Goal: Information Seeking & Learning: Find specific page/section

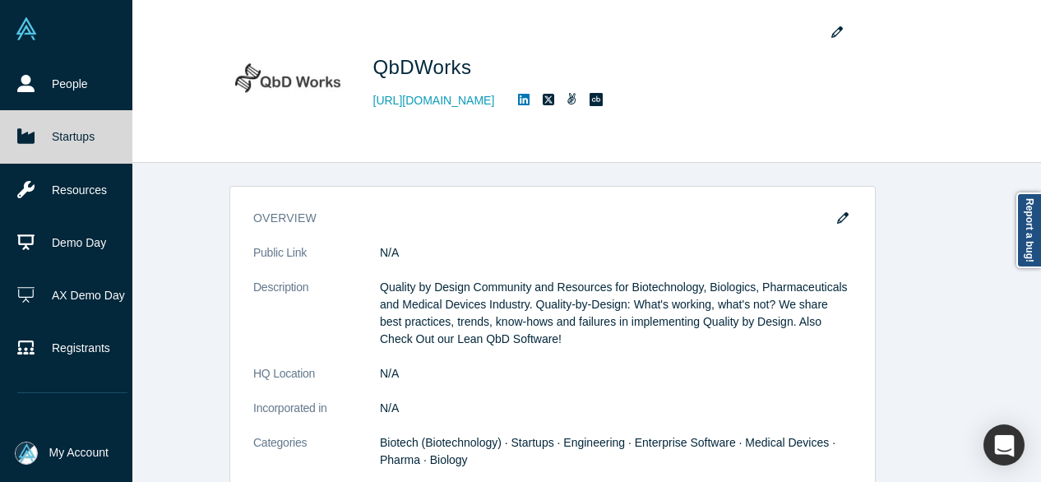
scroll to position [164, 0]
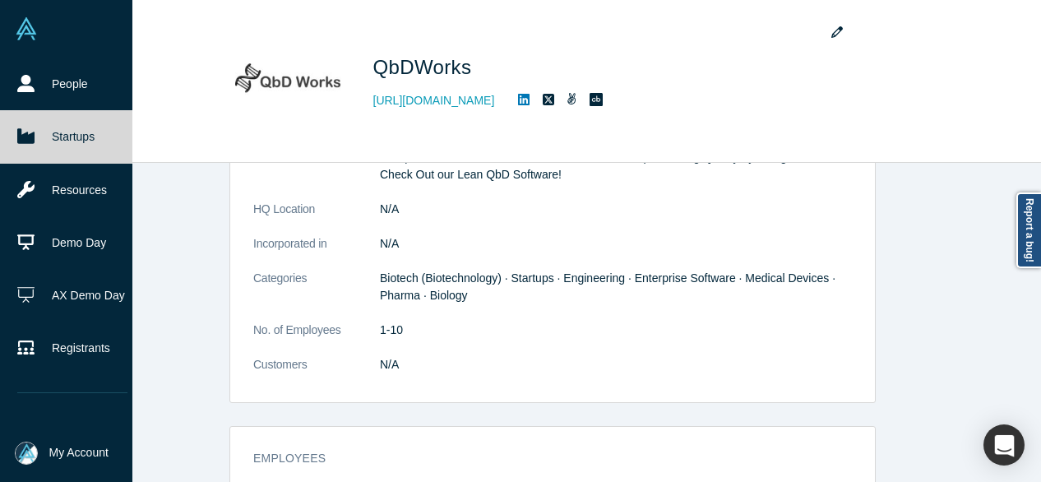
click at [53, 137] on link "Startups" at bounding box center [72, 136] width 145 height 53
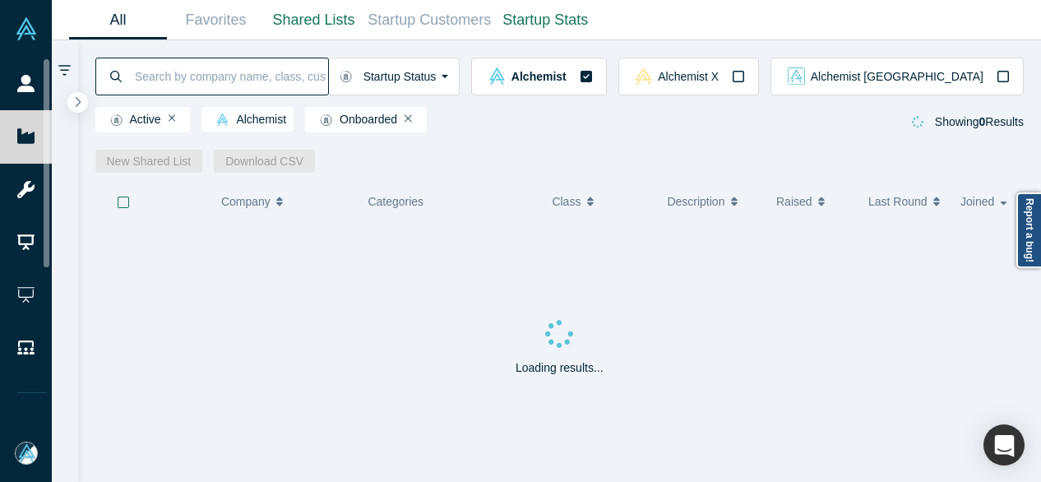
click at [173, 84] on input at bounding box center [230, 76] width 195 height 39
paste input "Monkeybook"
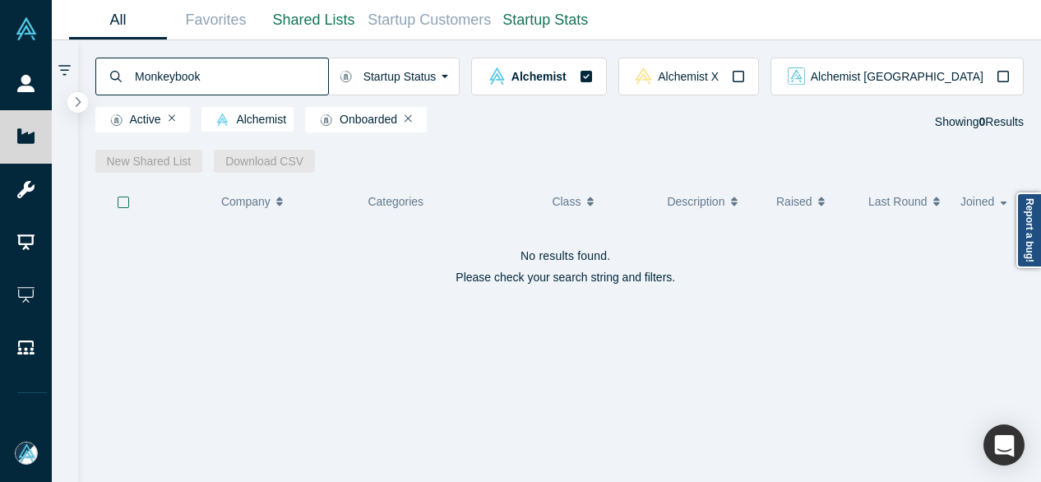
drag, startPoint x: 222, startPoint y: 77, endPoint x: 132, endPoint y: 76, distance: 89.6
click at [133, 76] on input "Monkeybook" at bounding box center [230, 76] width 195 height 39
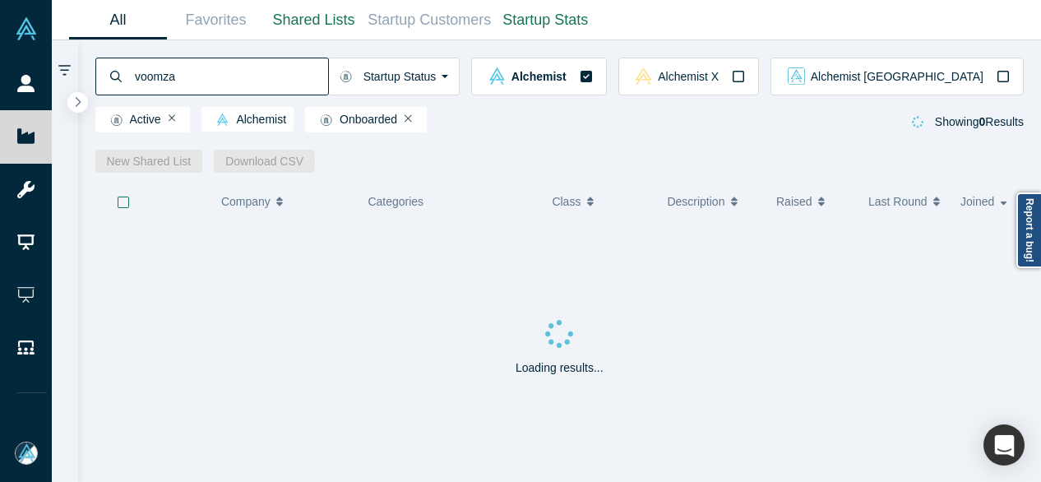
type input "voomza"
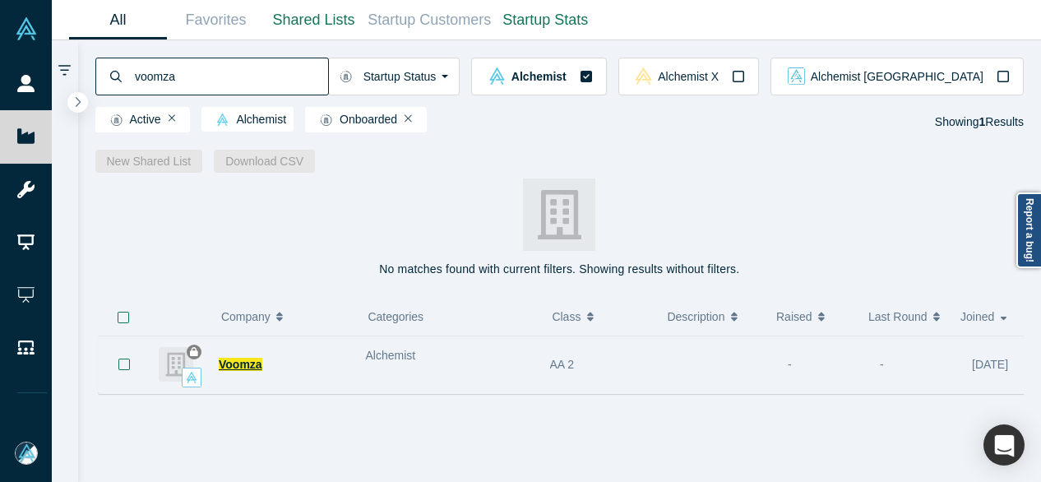
click at [247, 367] on span "Voomza" at bounding box center [241, 364] width 44 height 13
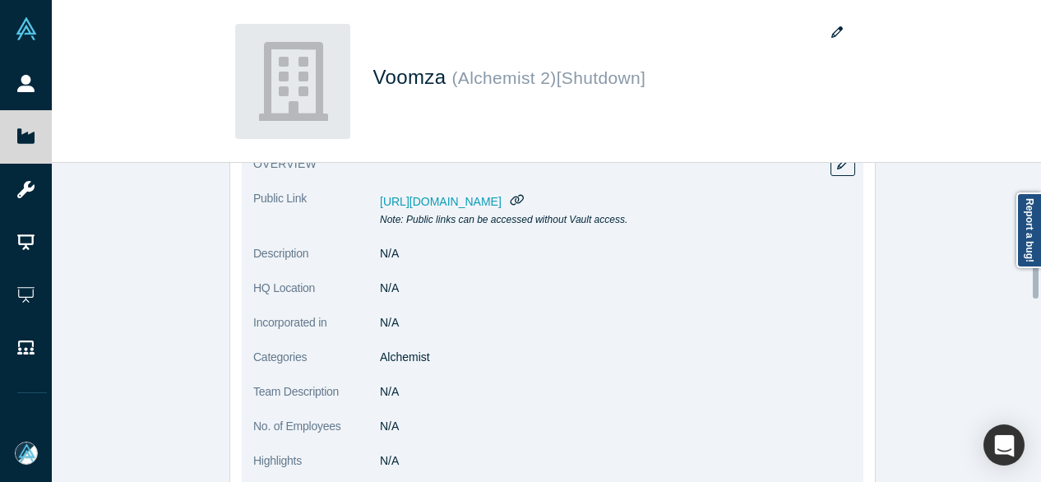
scroll to position [164, 0]
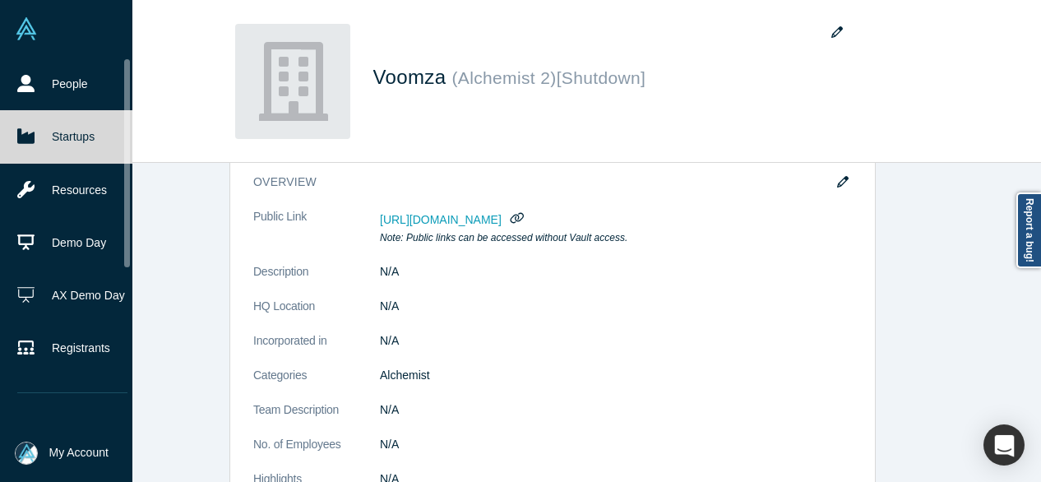
click at [47, 145] on link "Startups" at bounding box center [72, 136] width 145 height 53
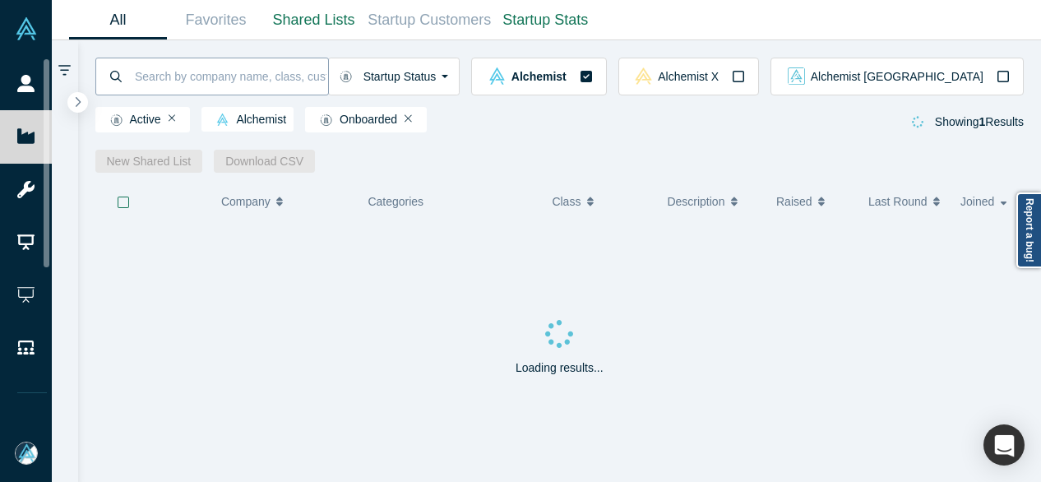
click at [205, 71] on input at bounding box center [230, 76] width 195 height 39
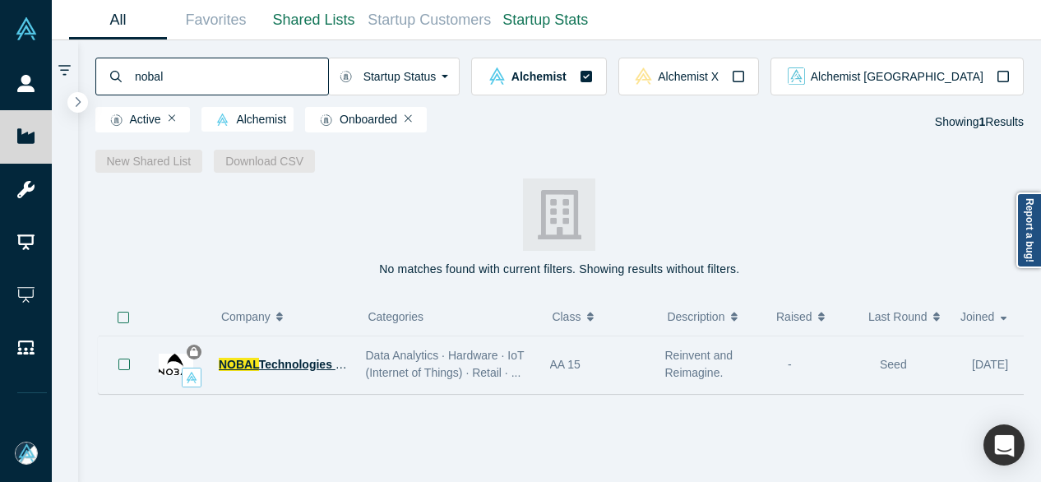
type input "nobal"
click at [232, 371] on span "NOBAL" at bounding box center [239, 364] width 40 height 13
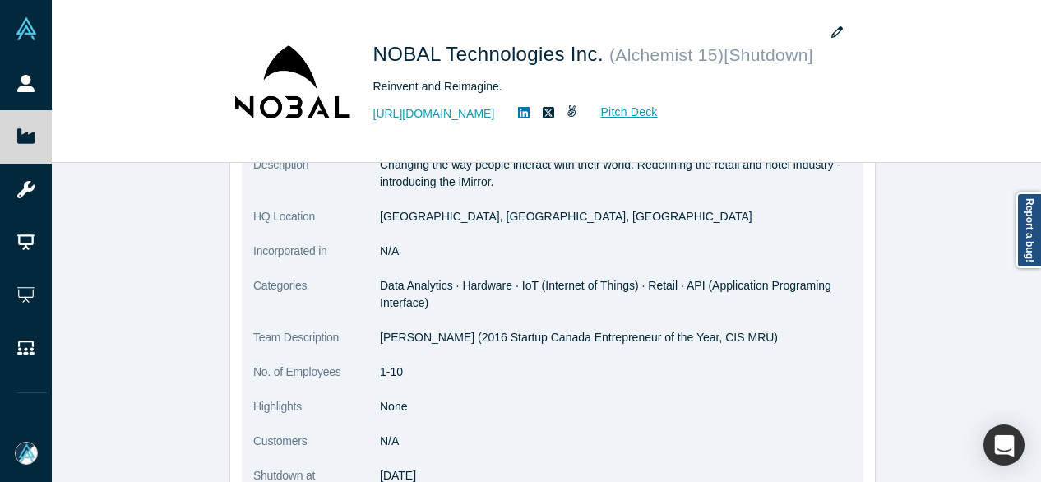
scroll to position [247, 0]
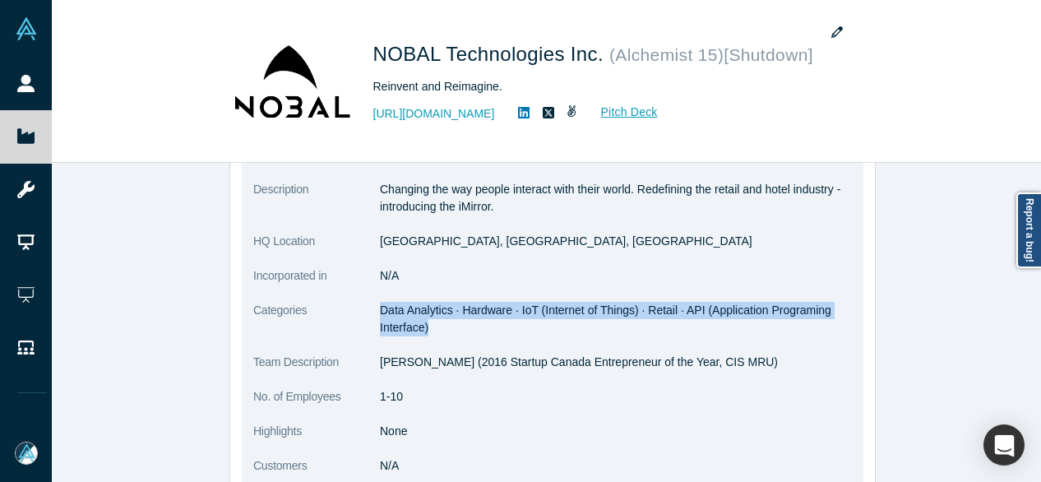
drag, startPoint x: 368, startPoint y: 309, endPoint x: 422, endPoint y: 322, distance: 55.0
click at [422, 322] on dl "Public Link [URL][DOMAIN_NAME] Note: Public links can be accessed without Vault…" at bounding box center [552, 326] width 598 height 400
copy dl "Data Analytics · Hardware · IoT (Internet of Things) · Retail · API (Applicatio…"
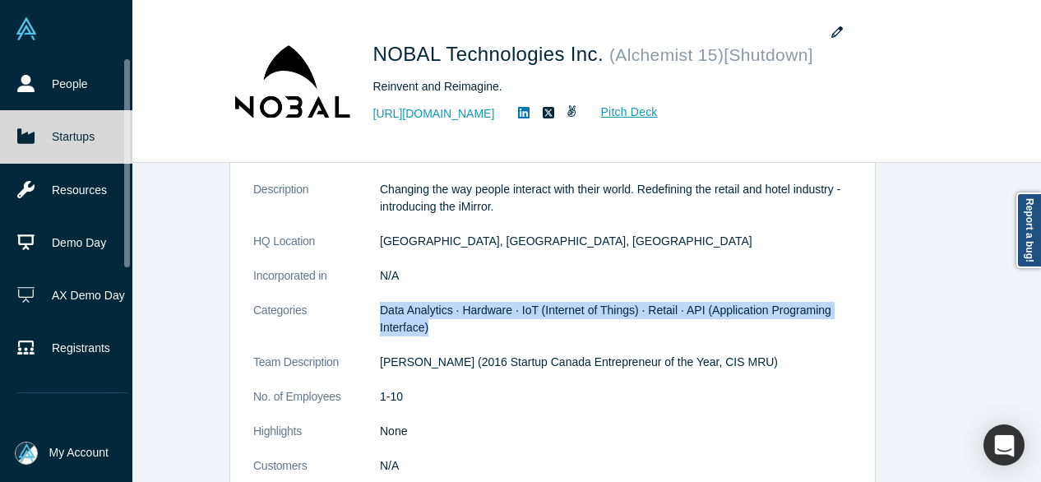
click at [37, 138] on link "Startups" at bounding box center [72, 136] width 145 height 53
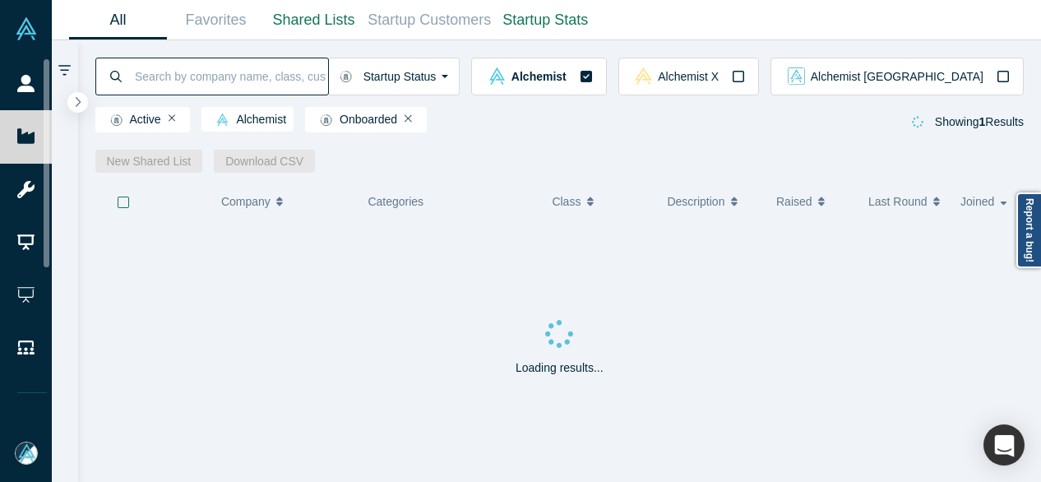
click at [176, 80] on input at bounding box center [230, 76] width 195 height 39
paste input "Omnihours"
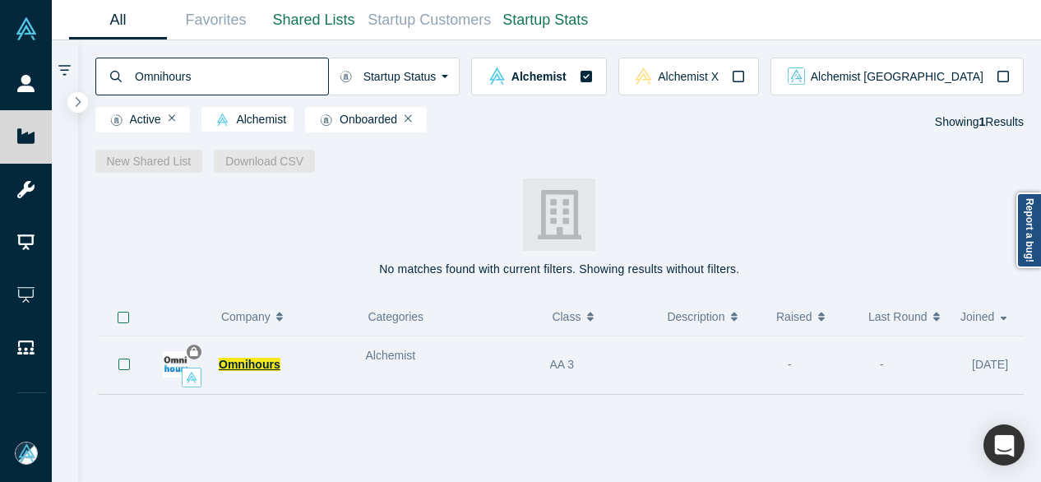
type input "Omnihours"
click at [256, 365] on span "Omnihours" at bounding box center [250, 364] width 62 height 13
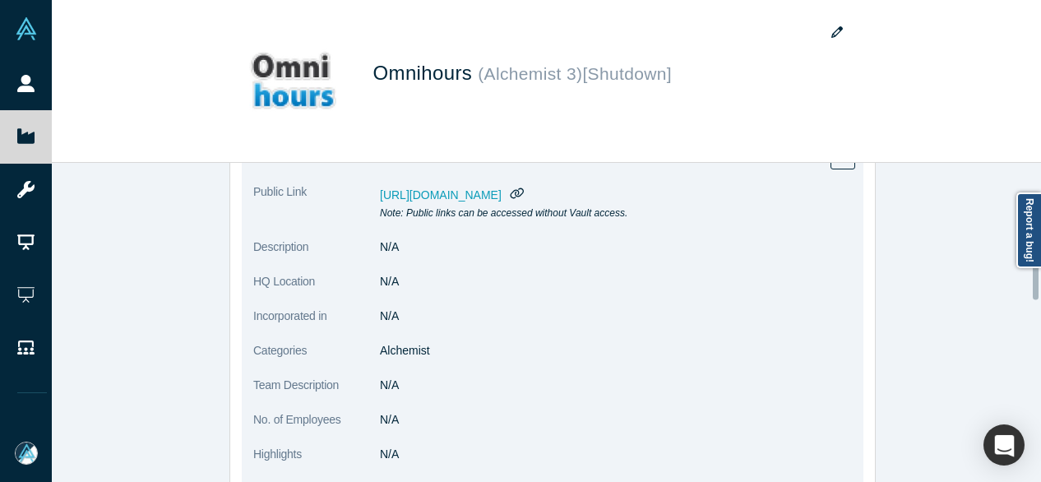
scroll to position [189, 0]
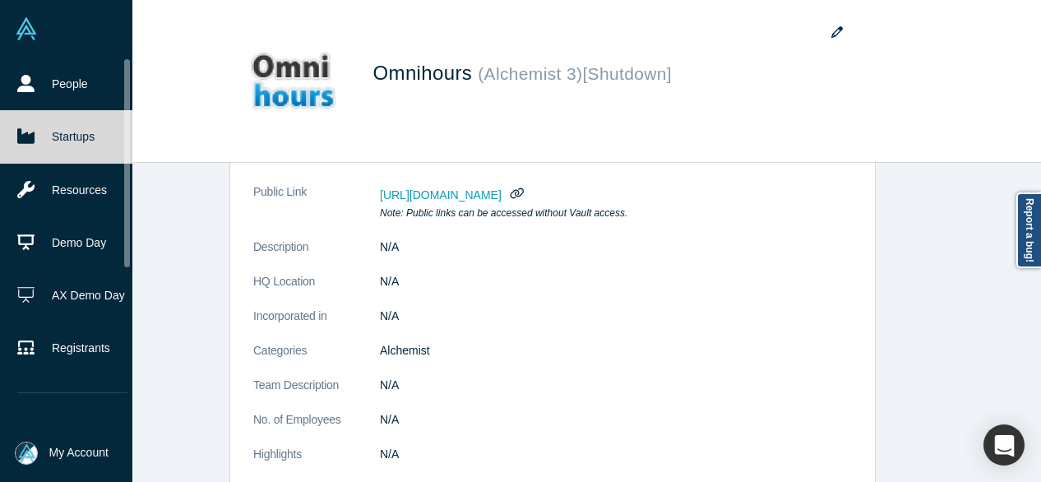
click at [39, 132] on link "Startups" at bounding box center [72, 136] width 145 height 53
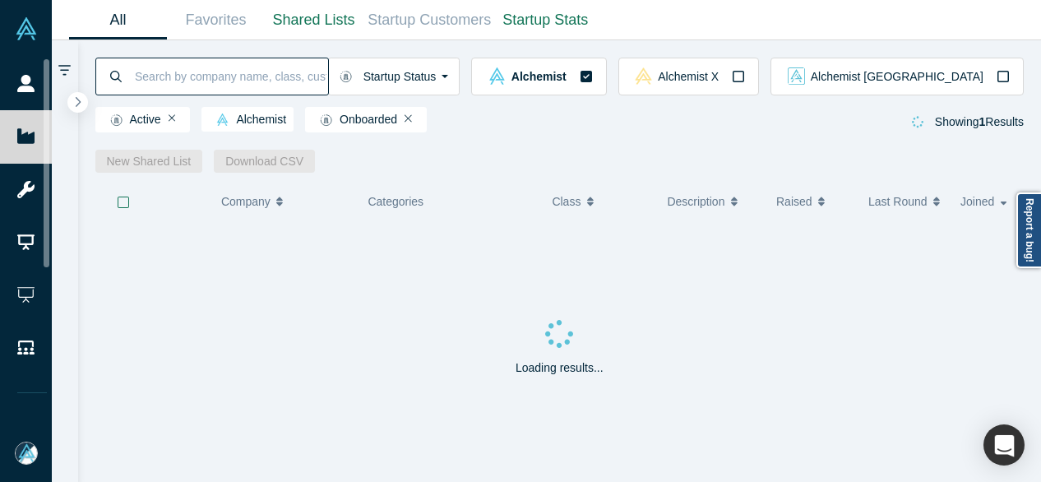
click at [187, 80] on input at bounding box center [230, 76] width 195 height 39
paste input "Opsviz"
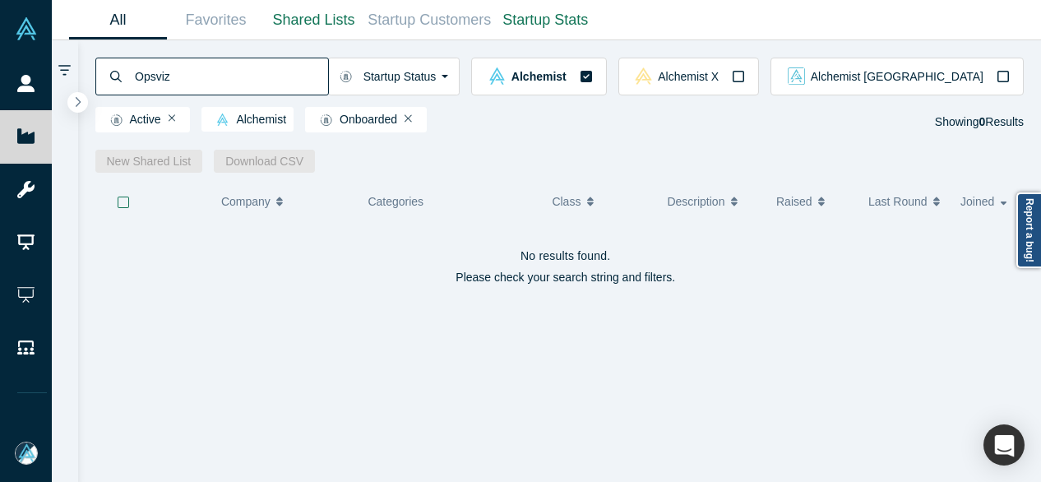
drag, startPoint x: 197, startPoint y: 85, endPoint x: 136, endPoint y: 83, distance: 61.7
click at [136, 83] on input "Opsviz" at bounding box center [230, 76] width 195 height 39
paste input "PathDrugomics"
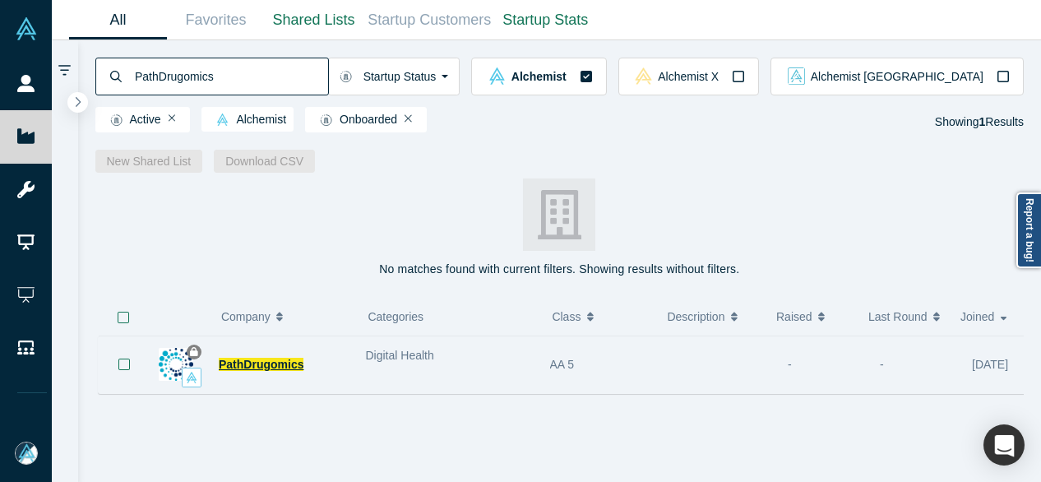
type input "PathDrugomics"
click at [250, 367] on span "PathDrugomics" at bounding box center [261, 364] width 85 height 13
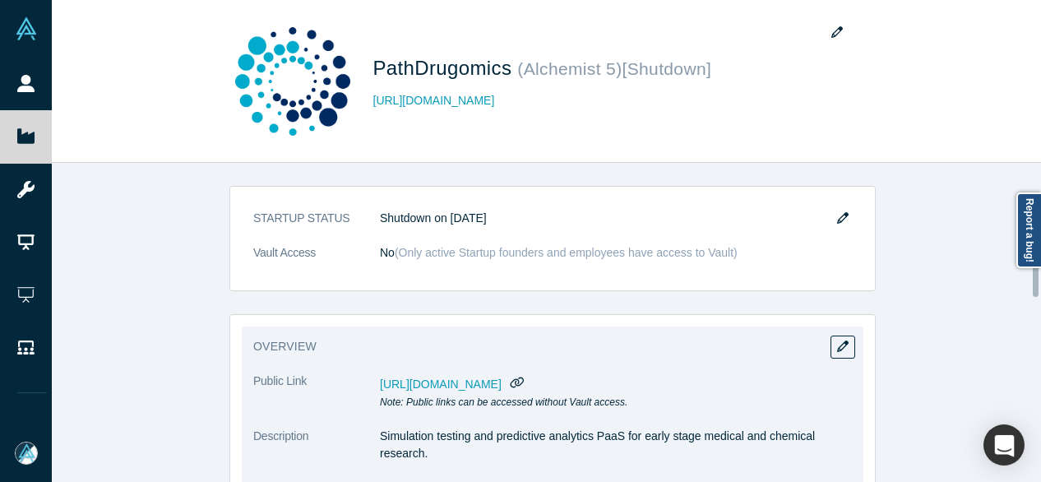
scroll to position [247, 0]
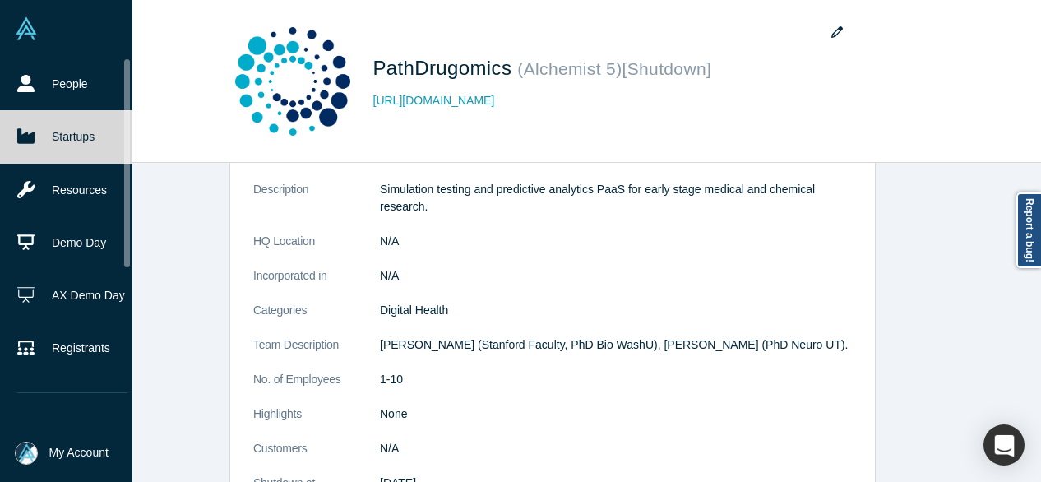
click at [36, 134] on link "Startups" at bounding box center [72, 136] width 145 height 53
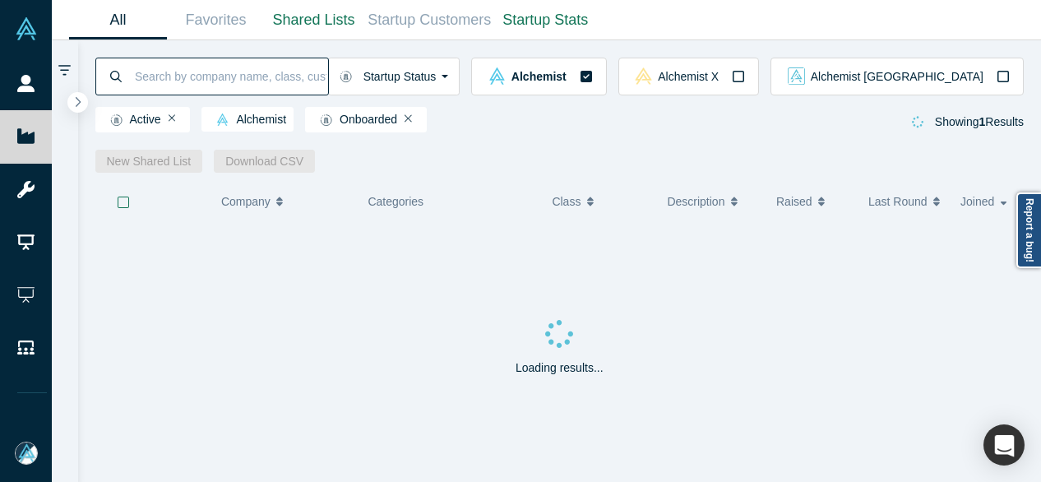
click at [205, 81] on input at bounding box center [230, 76] width 195 height 39
paste input "[DOMAIN_NAME]"
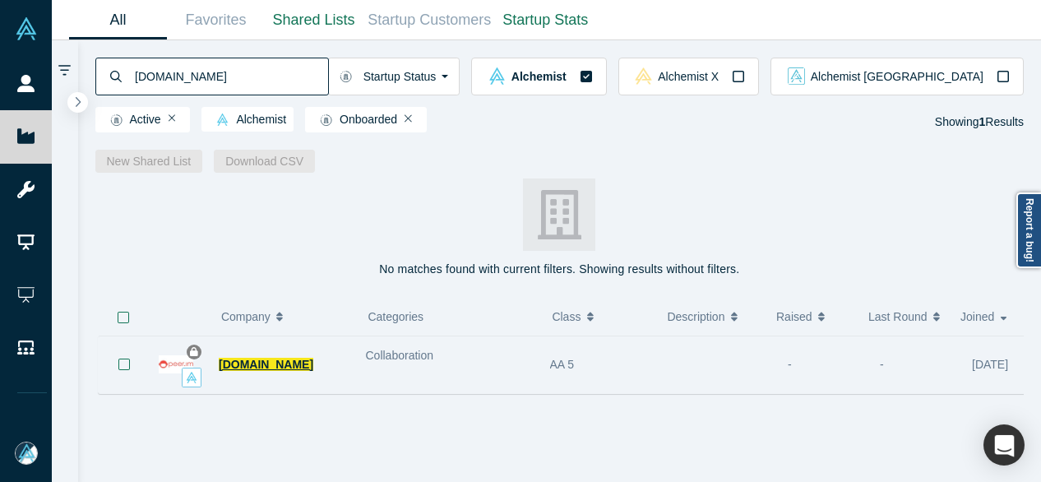
type input "[DOMAIN_NAME]"
click at [240, 363] on span "[DOMAIN_NAME]" at bounding box center [266, 364] width 95 height 13
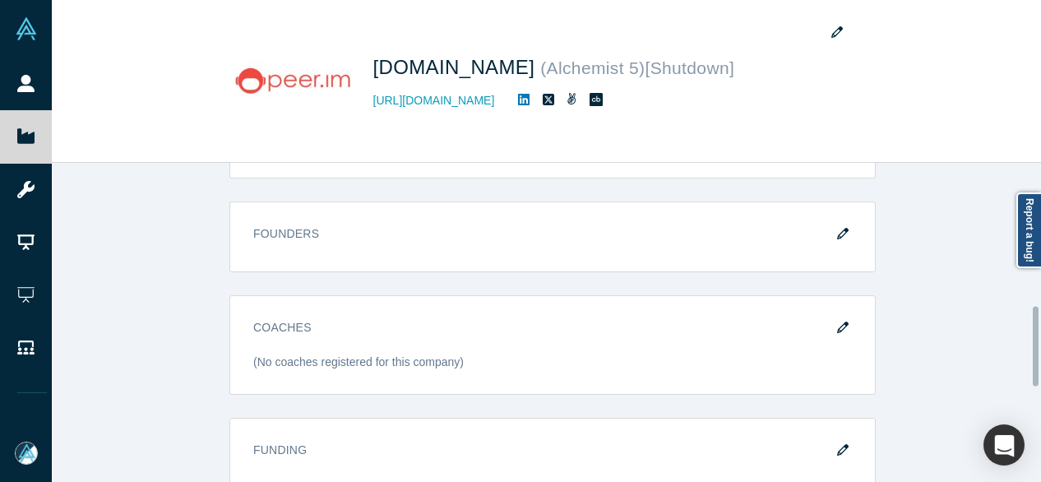
scroll to position [490, 0]
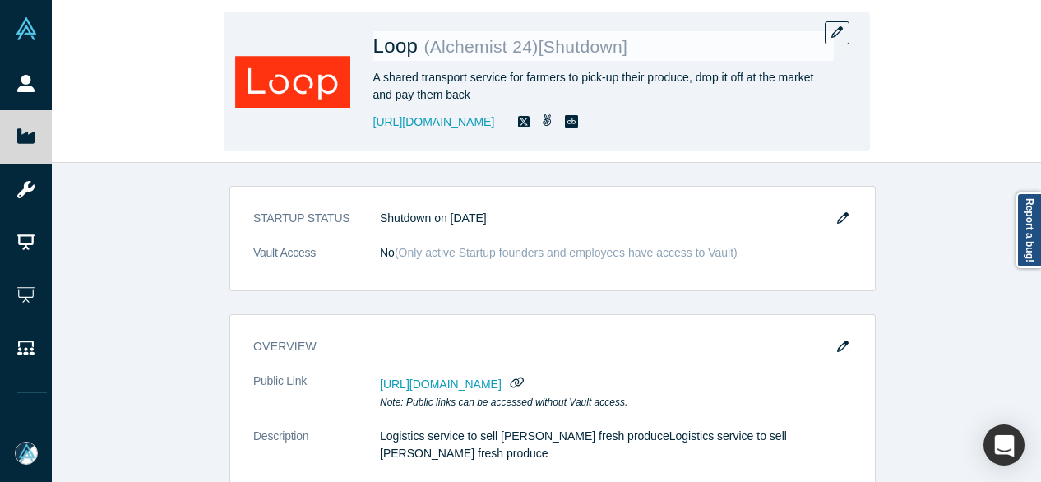
scroll to position [575, 0]
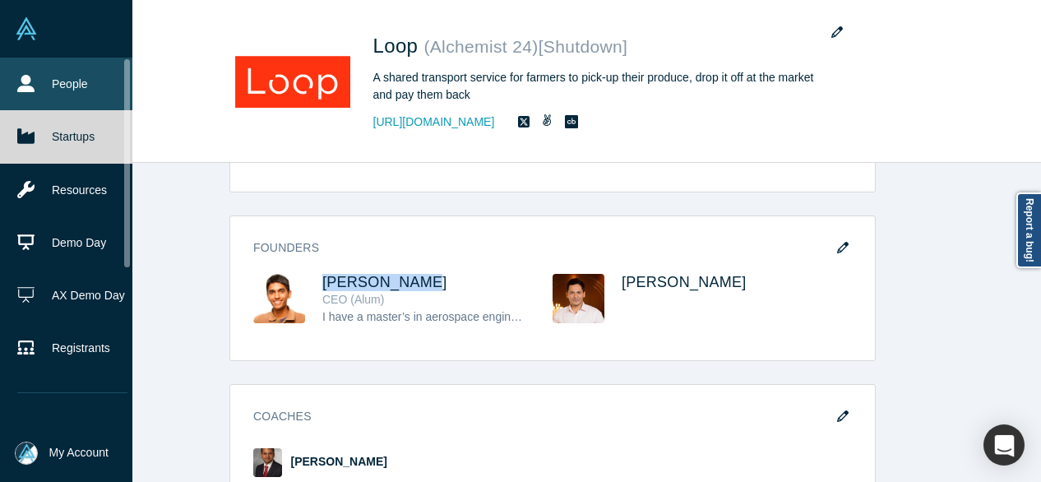
click at [44, 79] on link "People" at bounding box center [72, 84] width 145 height 53
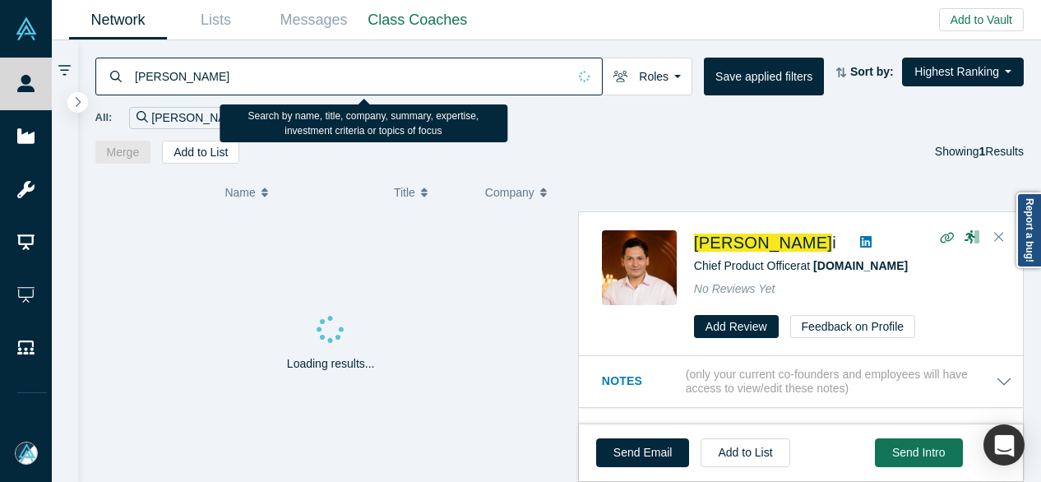
drag, startPoint x: 246, startPoint y: 67, endPoint x: 131, endPoint y: 76, distance: 115.5
click at [131, 76] on div "aditya seth" at bounding box center [348, 77] width 507 height 38
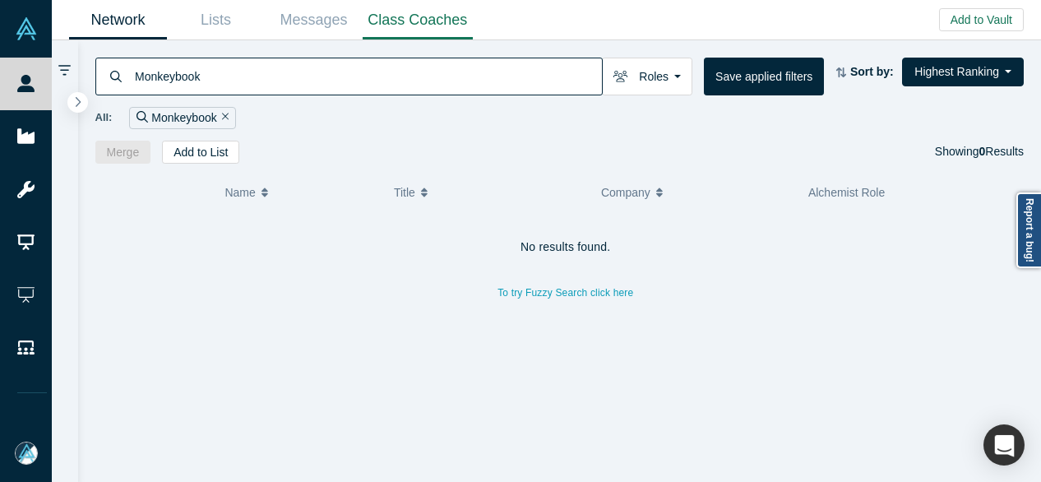
type input "Monkeybook"
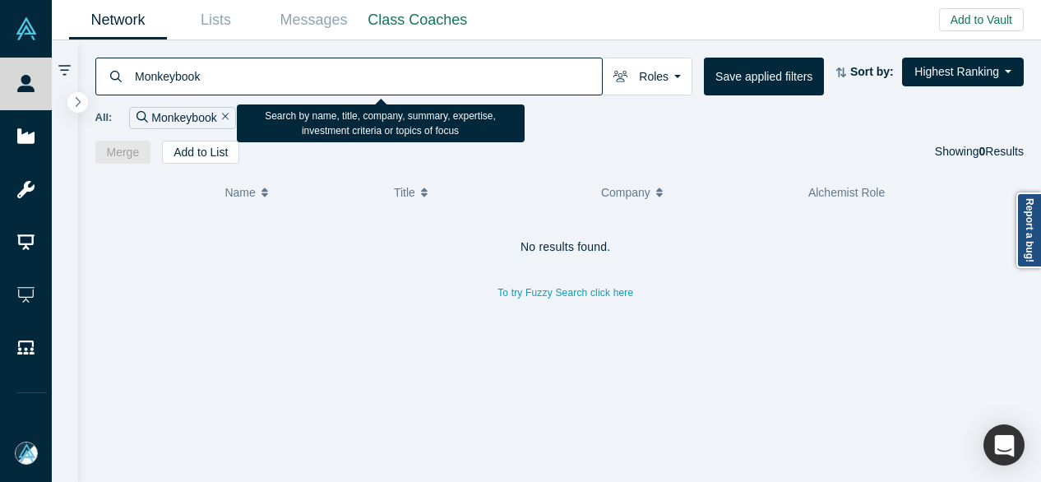
drag, startPoint x: 225, startPoint y: 74, endPoint x: 135, endPoint y: 74, distance: 90.4
click at [135, 74] on input "Monkeybook" at bounding box center [367, 76] width 469 height 39
drag, startPoint x: 177, startPoint y: 76, endPoint x: 296, endPoint y: 76, distance: 119.2
click at [296, 76] on input "[PERSON_NAME]" at bounding box center [367, 76] width 469 height 39
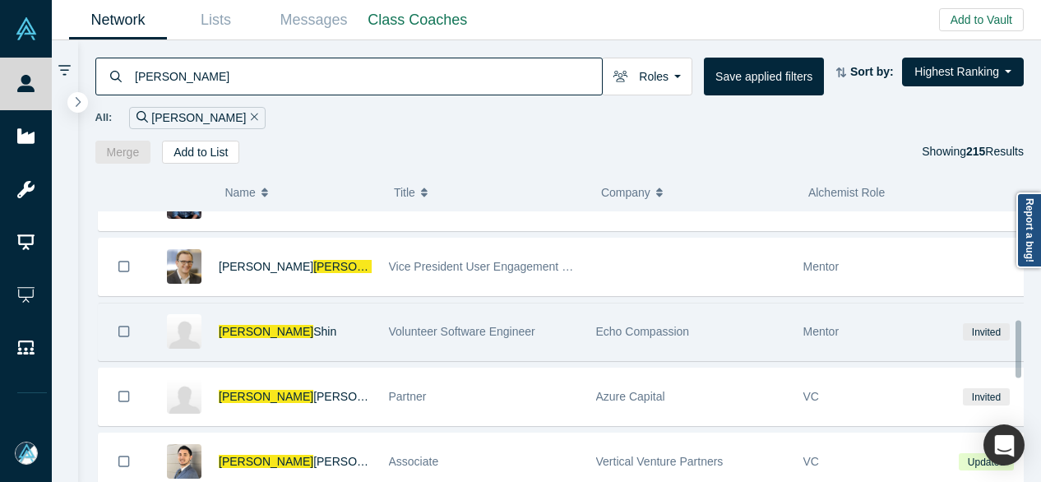
scroll to position [575, 0]
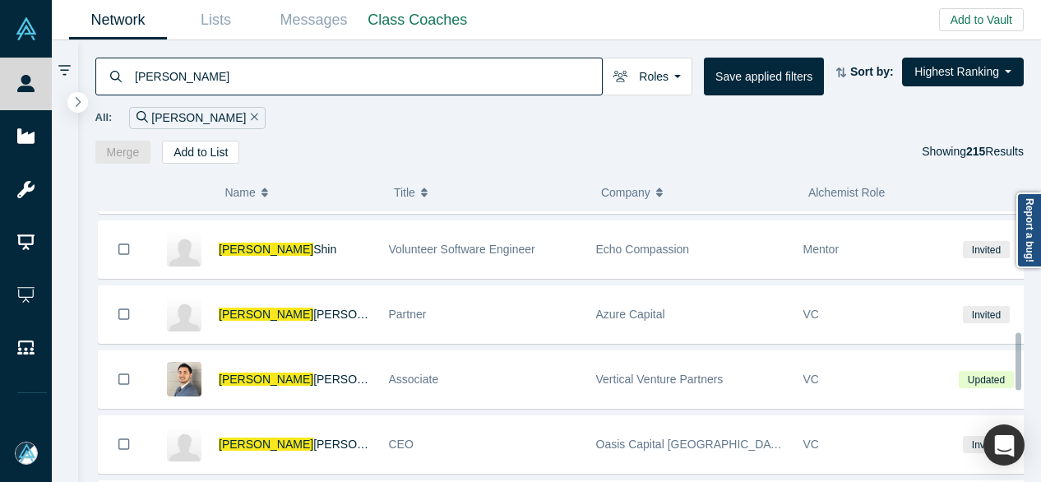
drag, startPoint x: 190, startPoint y: 73, endPoint x: 104, endPoint y: 68, distance: 85.6
click at [104, 68] on div "Matthew" at bounding box center [348, 77] width 507 height 38
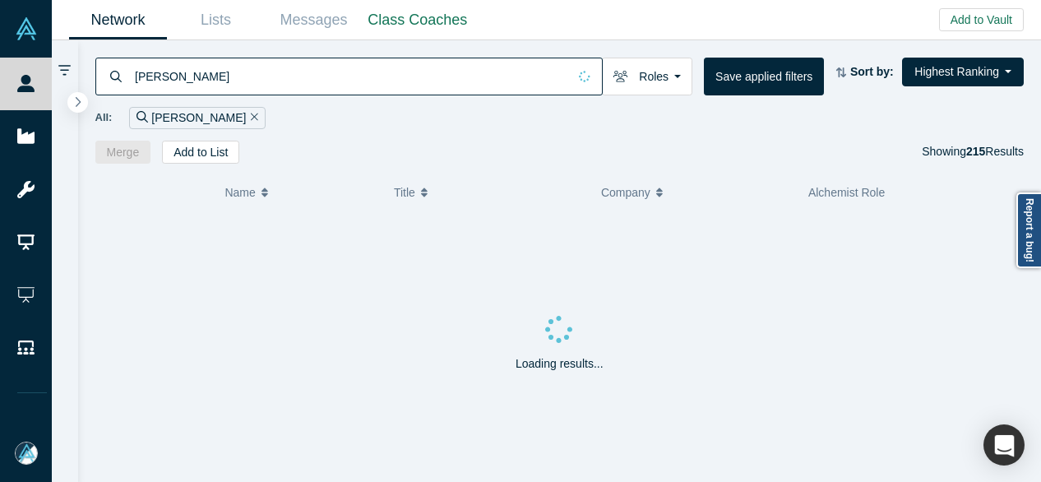
drag, startPoint x: 181, startPoint y: 77, endPoint x: 91, endPoint y: 79, distance: 89.6
click at [91, 79] on div "Matthew Pruchniewski Roles Founders Faculty Mentors Alumni Mentor Angels VCs Co…" at bounding box center [559, 101] width 963 height 123
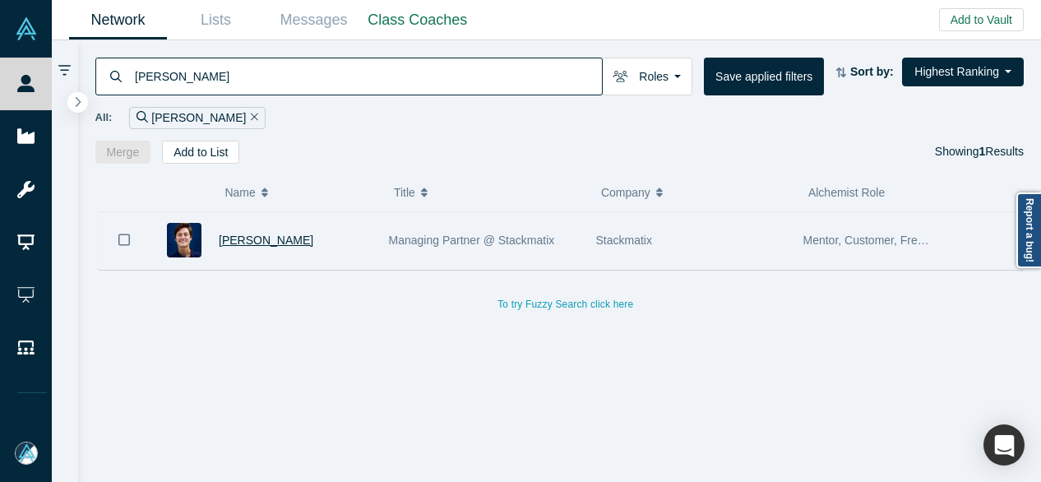
type input "Pruchniewski"
click at [243, 237] on span "Matt Pru" at bounding box center [266, 239] width 95 height 13
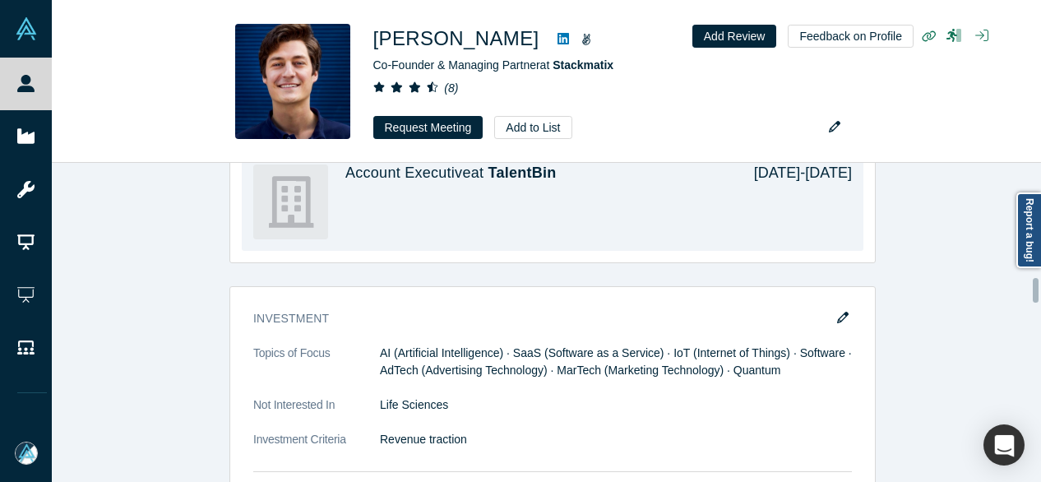
scroll to position [1432, 0]
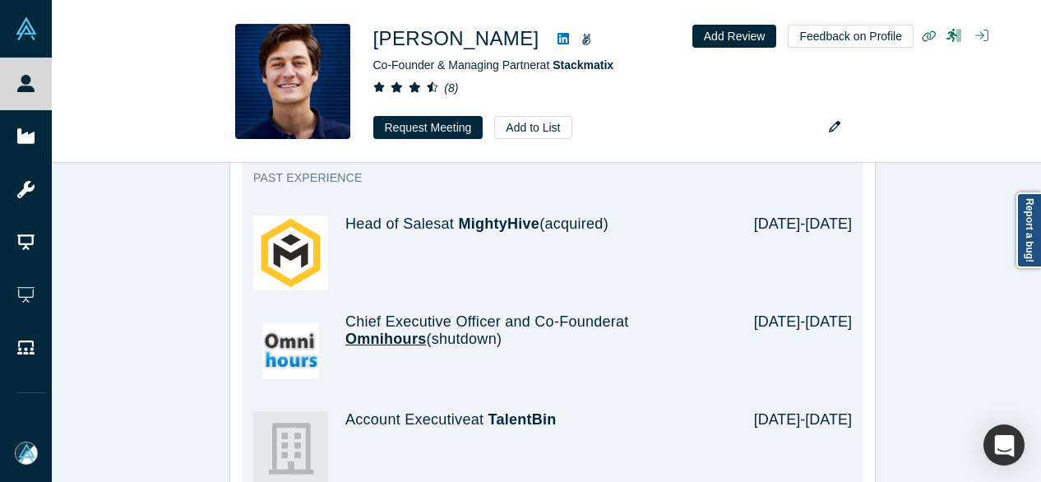
click at [357, 330] on span "Omnihours" at bounding box center [385, 338] width 81 height 16
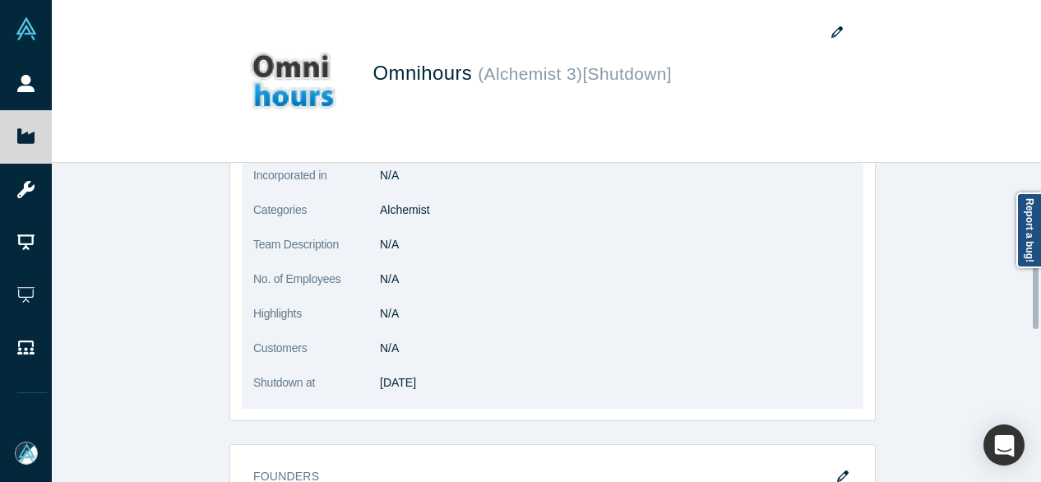
scroll to position [329, 0]
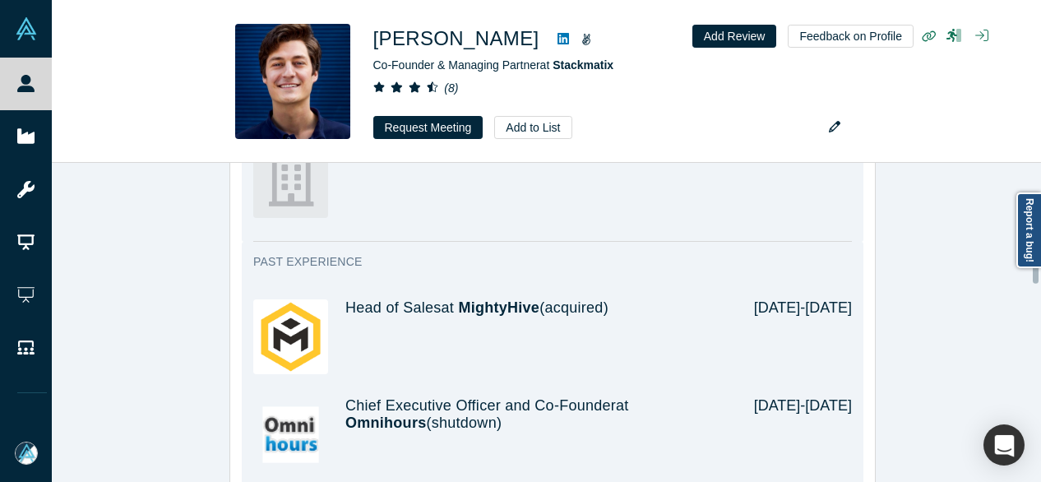
scroll to position [1397, 0]
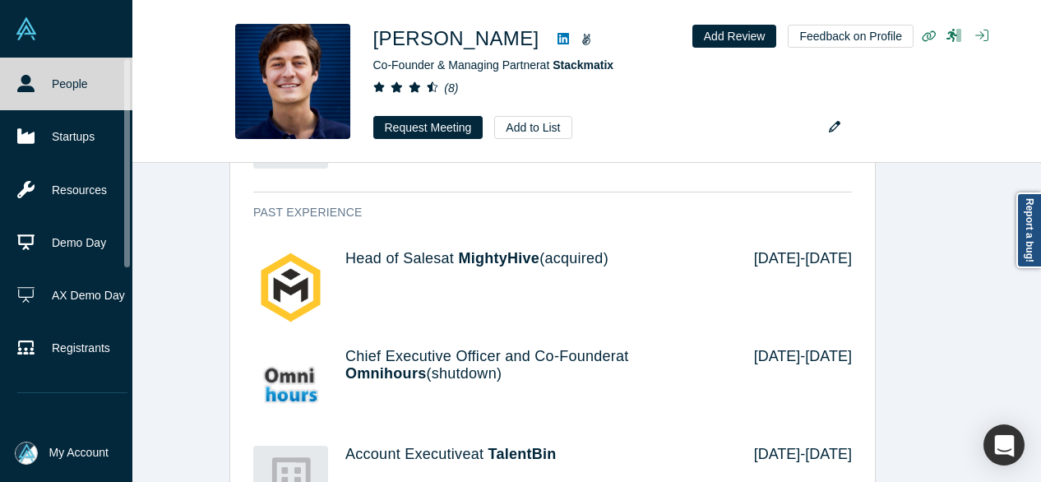
click at [39, 91] on link "People" at bounding box center [72, 84] width 145 height 53
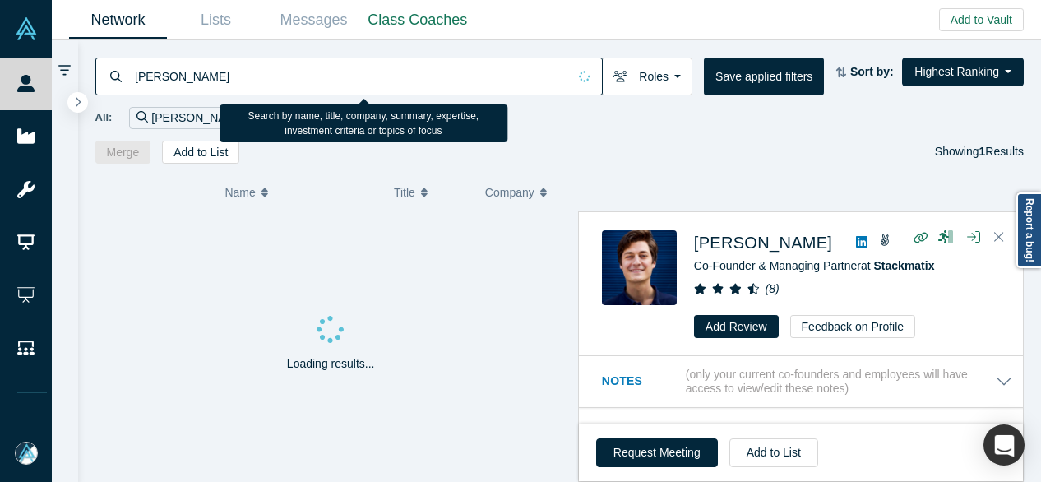
drag, startPoint x: 215, startPoint y: 80, endPoint x: 135, endPoint y: 74, distance: 80.8
click at [135, 74] on input "Pruchniewski" at bounding box center [350, 76] width 434 height 39
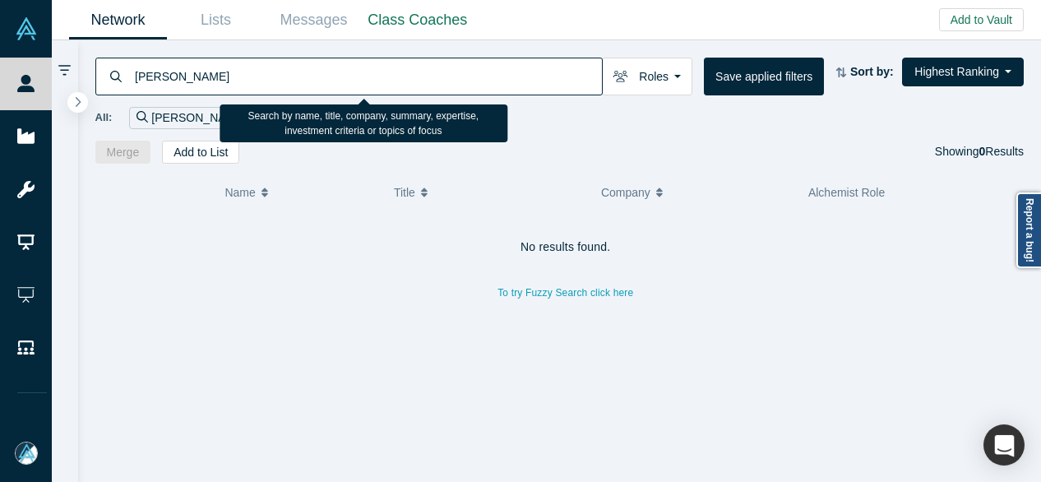
click at [150, 76] on input "Gülin Yilmaz" at bounding box center [367, 76] width 469 height 39
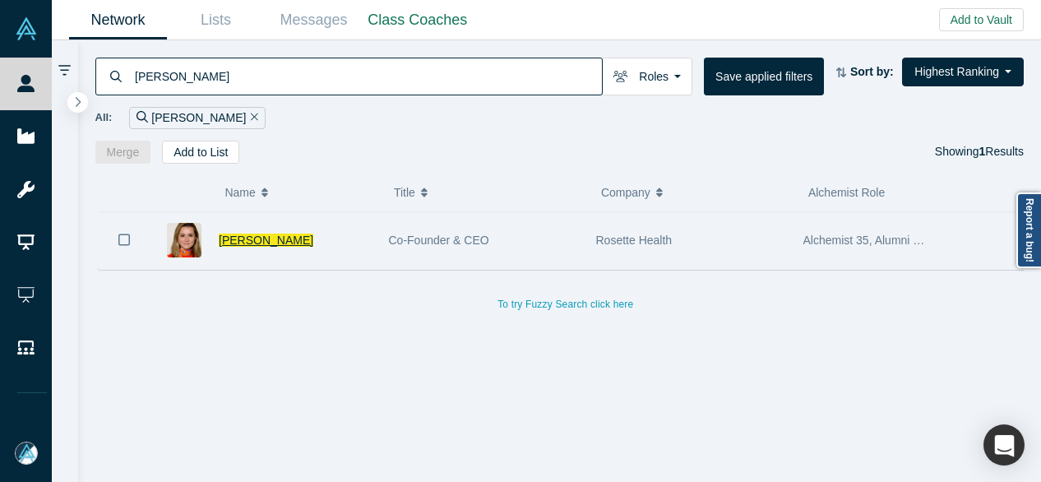
type input "Gulin Yilmaz"
click at [249, 241] on span "Gulin Yilmaz" at bounding box center [266, 239] width 95 height 13
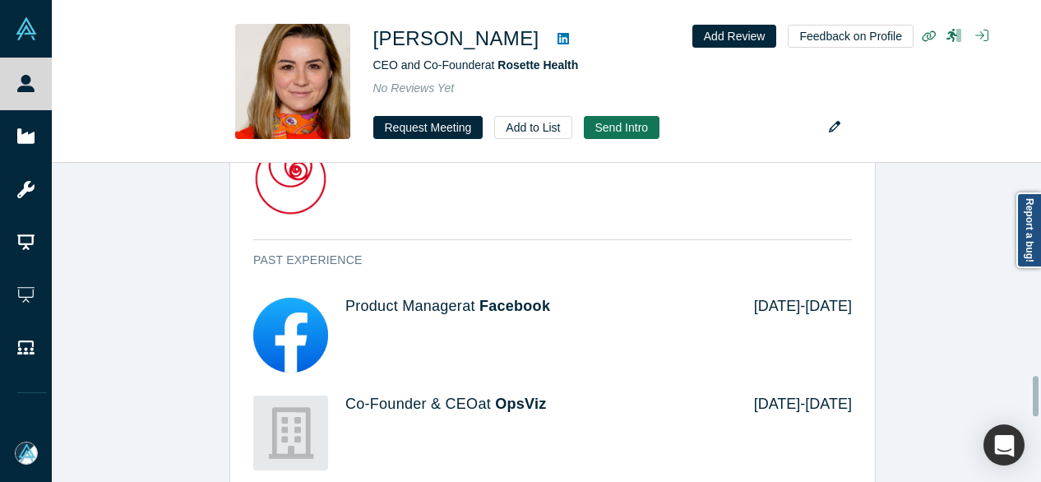
scroll to position [1734, 0]
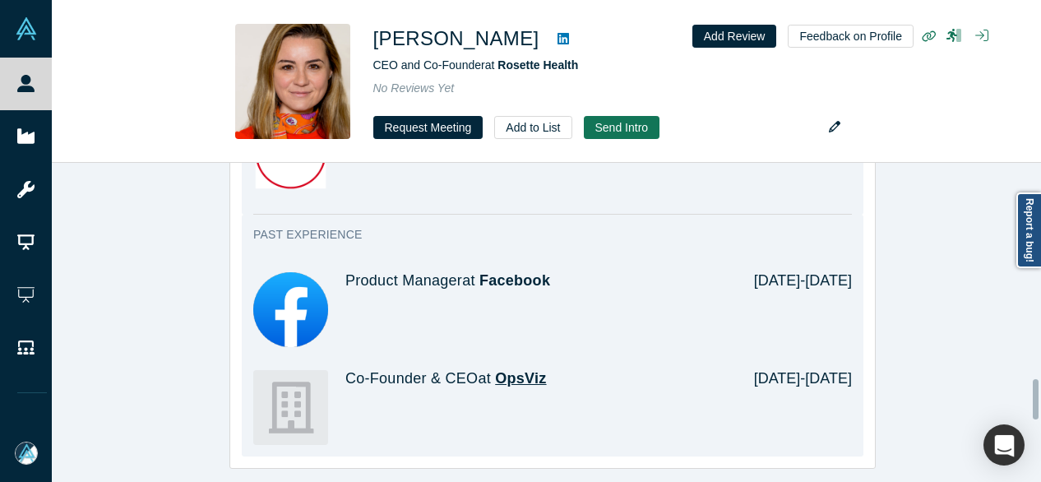
click at [533, 376] on span "OpsViz" at bounding box center [520, 378] width 51 height 16
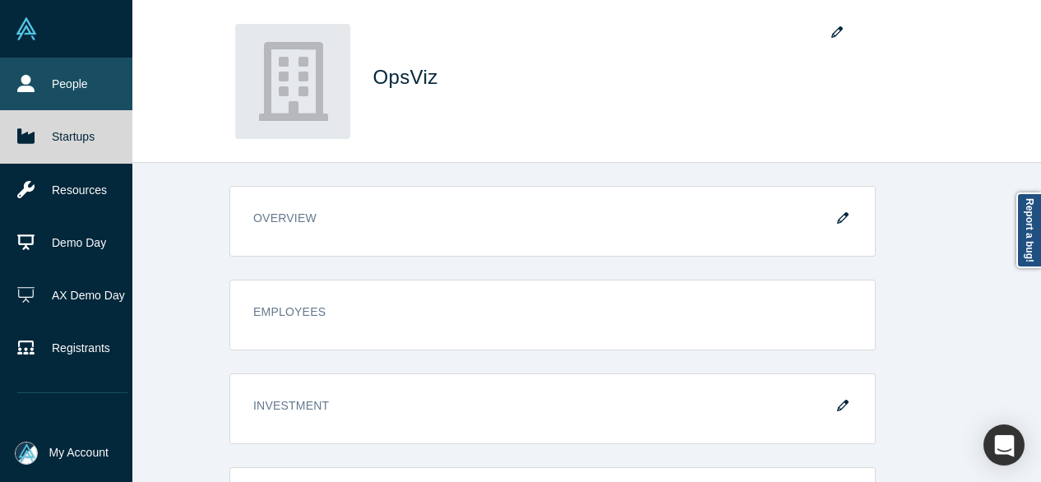
click at [69, 81] on link "People" at bounding box center [72, 84] width 145 height 53
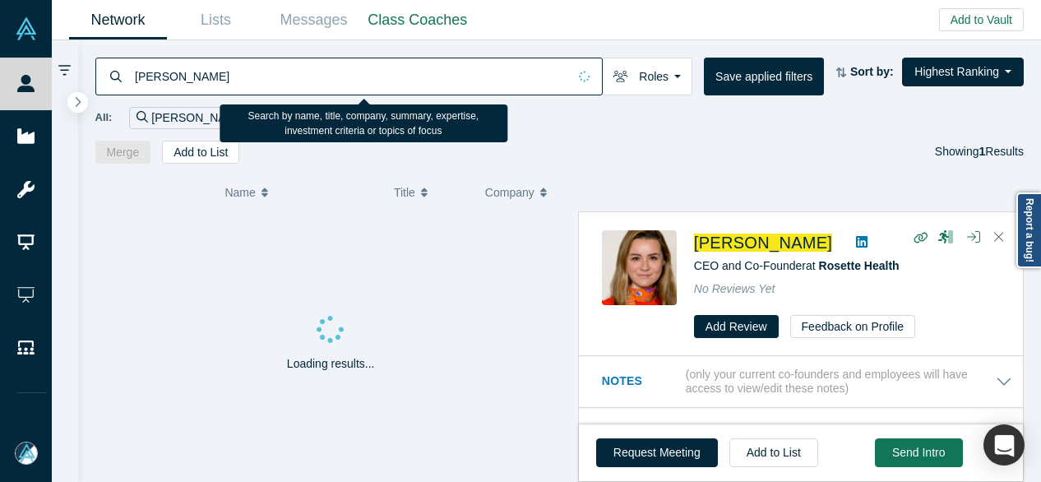
drag, startPoint x: 211, startPoint y: 76, endPoint x: 135, endPoint y: 81, distance: 76.6
click at [135, 81] on input "Gulin Yilmaz" at bounding box center [350, 76] width 434 height 39
paste input "Darshan Desai"
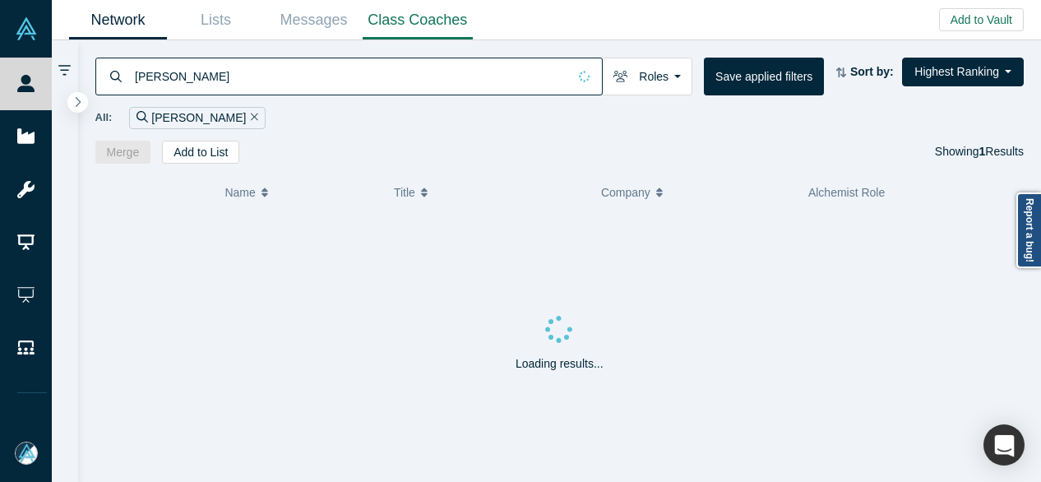
type input "Darshan Desai"
